Goal: Information Seeking & Learning: Check status

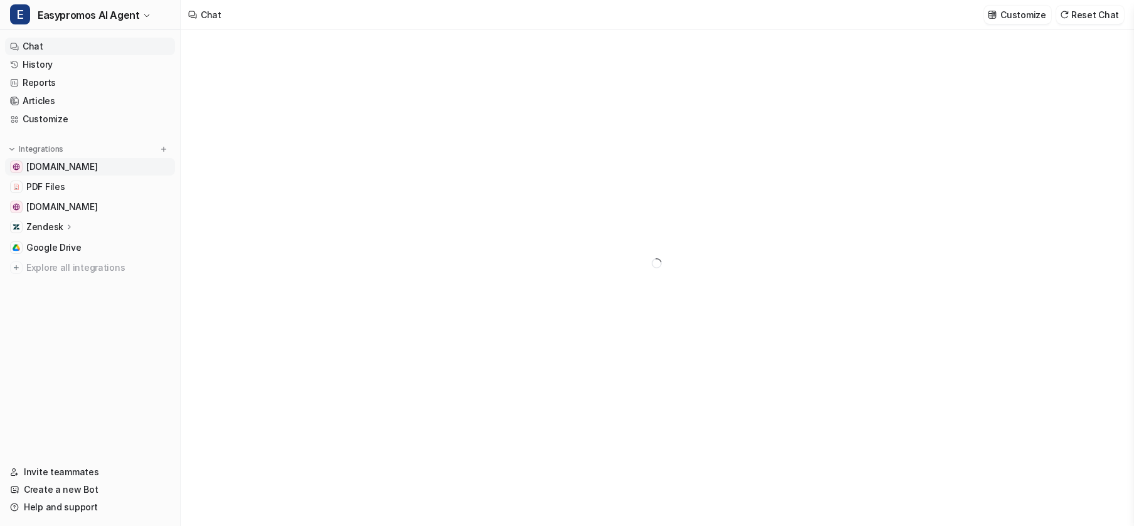
type textarea "**********"
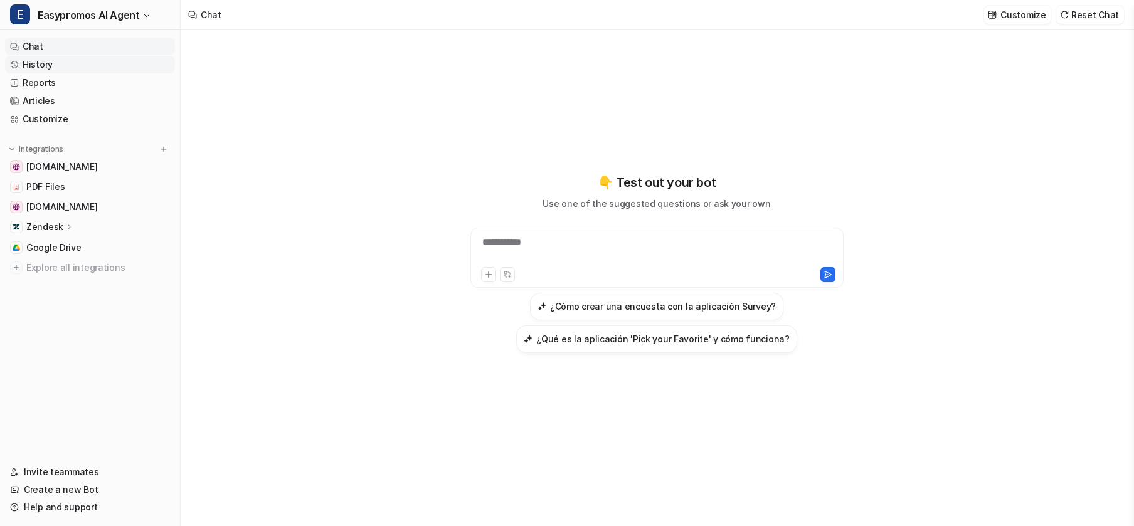
click at [37, 60] on link "History" at bounding box center [90, 65] width 170 height 18
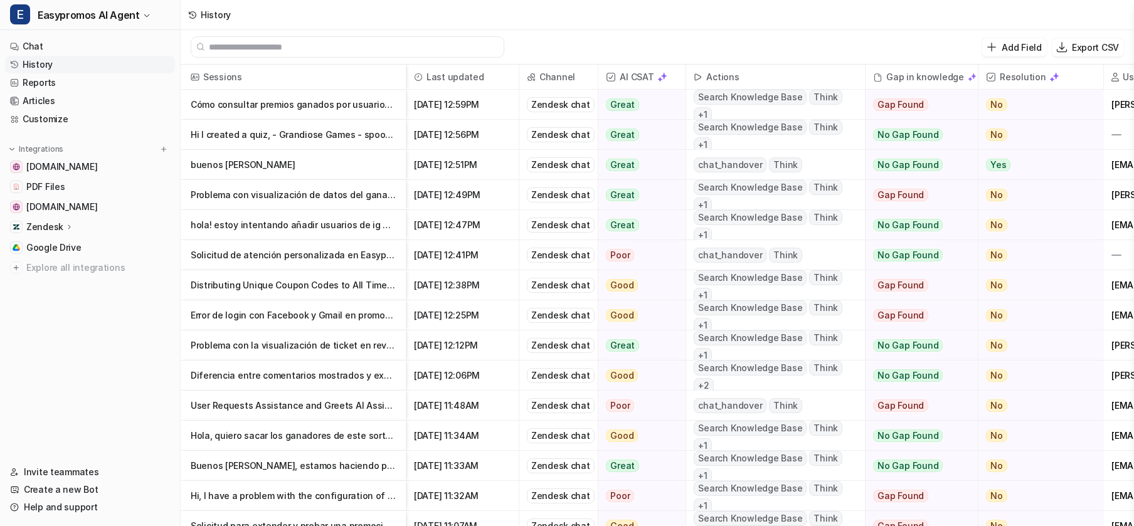
click at [224, 167] on p "buenos [PERSON_NAME]" at bounding box center [293, 165] width 205 height 30
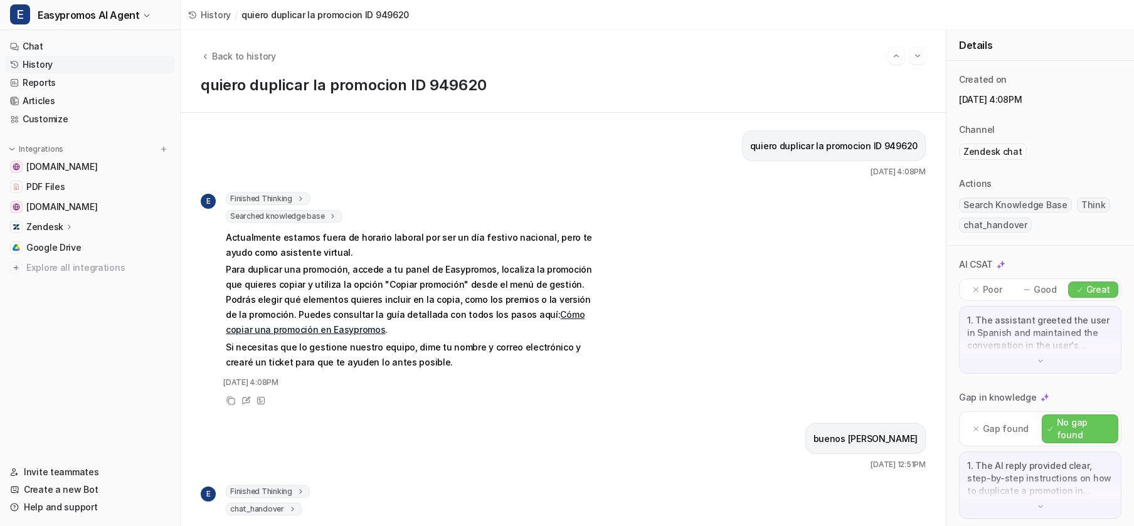
scroll to position [109, 0]
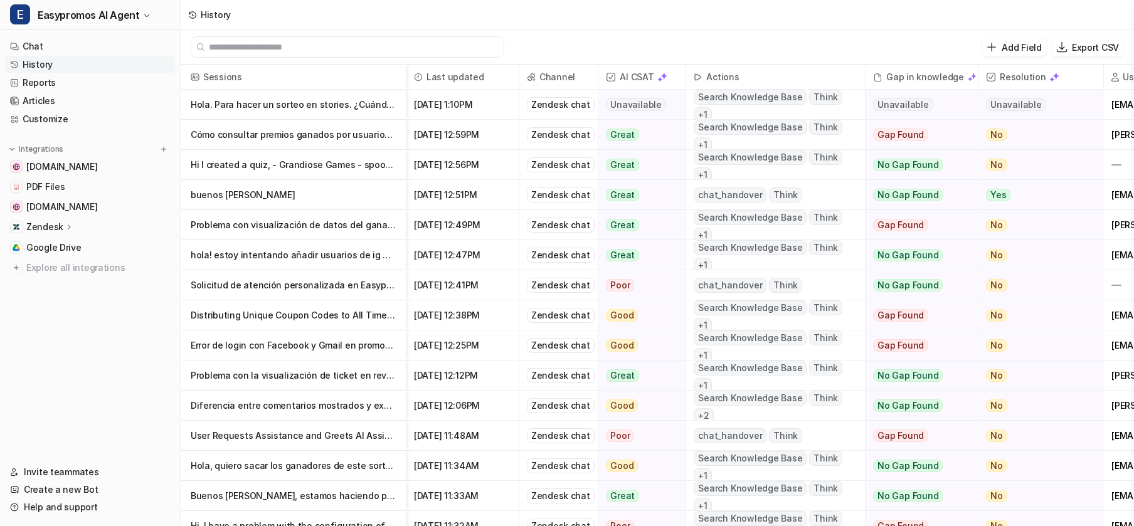
click at [304, 227] on p "Problema con visualización de datos del ganador en gestor de premios de la prom…" at bounding box center [293, 225] width 205 height 30
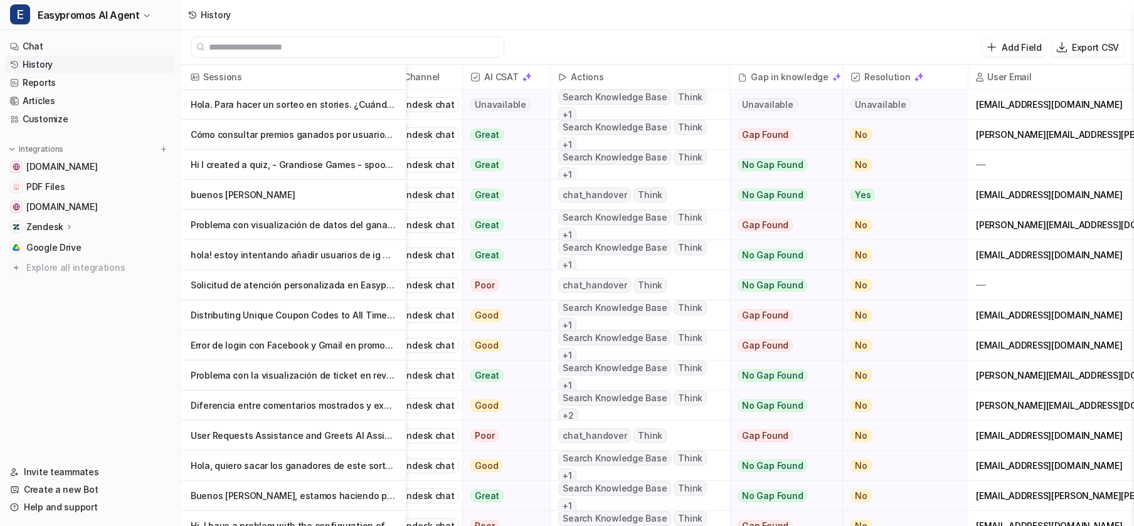
click at [261, 286] on p "Solicitud de atención personalizada en Easypromos" at bounding box center [293, 285] width 205 height 30
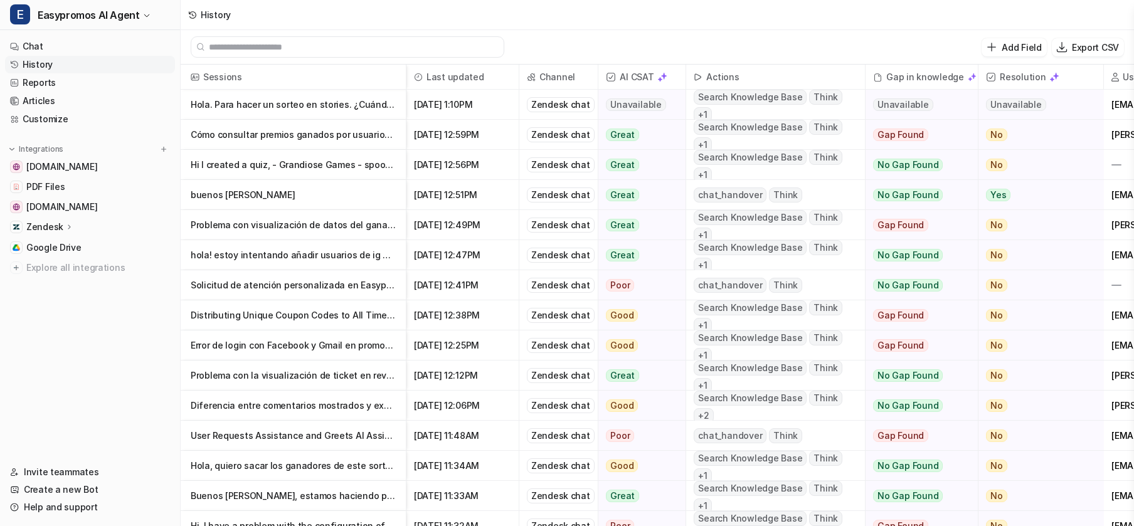
click at [299, 166] on p "Hi I created a quiz, - Grandiose Games - spooky challenge, I would like the ema…" at bounding box center [293, 165] width 205 height 30
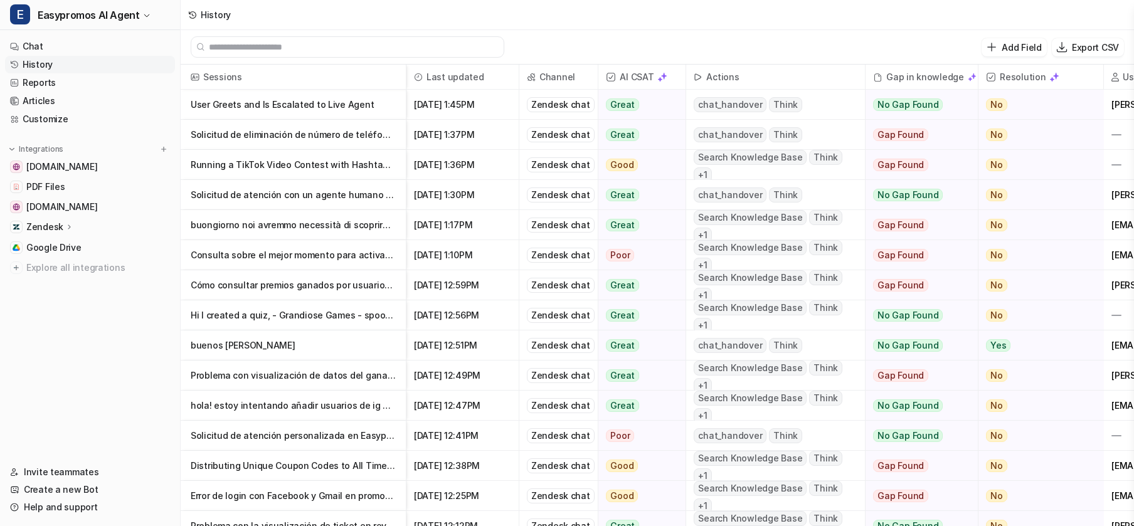
click at [271, 134] on p "Solicitud de eliminación de número de teléfono de la base de datos" at bounding box center [293, 135] width 205 height 30
